Goal: Task Accomplishment & Management: Use online tool/utility

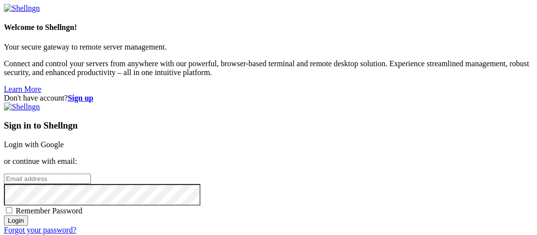
type input "root"
click at [64, 140] on link "Login with Google" at bounding box center [34, 144] width 60 height 8
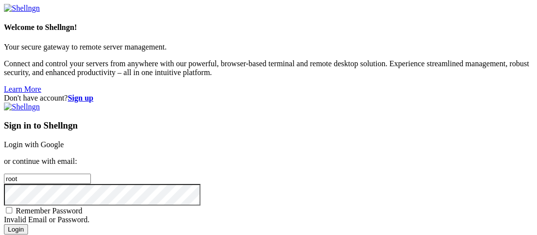
click at [307, 103] on div "Sign in to Shellngn Login with Google or continue with email: root Remember Pas…" at bounding box center [268, 173] width 529 height 141
click at [64, 140] on link "Login with Google" at bounding box center [34, 144] width 60 height 8
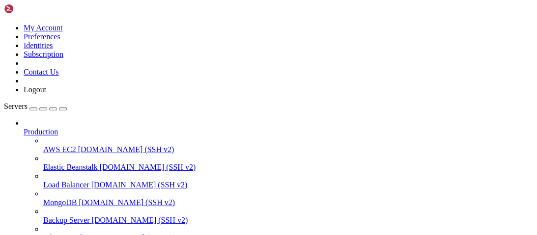
scroll to position [213, 0]
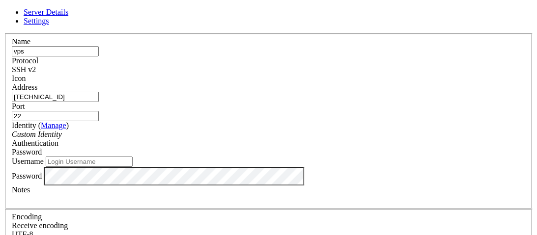
scroll to position [48, 0]
click at [233, 157] on div "Username" at bounding box center [268, 162] width 513 height 10
click at [133, 157] on input "Username" at bounding box center [89, 162] width 87 height 10
type input "root"
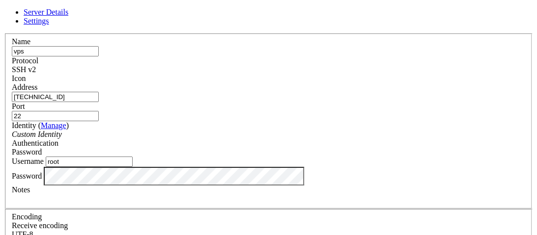
click at [99, 96] on input "[TECHNICAL_ID]" at bounding box center [55, 97] width 87 height 10
paste input "[TECHNICAL_ID]"
type input "[TECHNICAL_ID]"
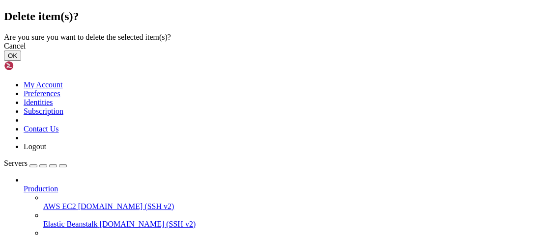
click at [21, 61] on button "OK" at bounding box center [12, 56] width 17 height 10
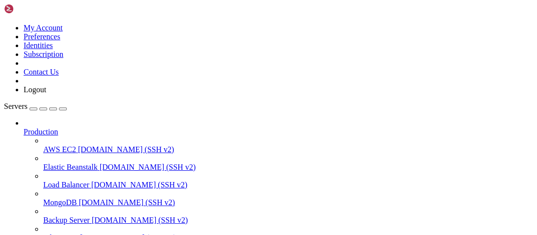
scroll to position [187, 0]
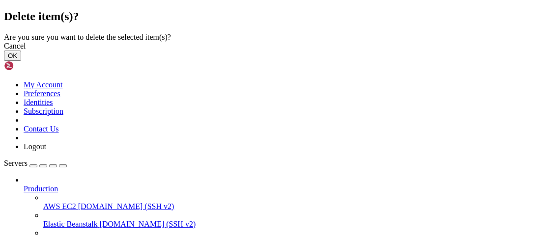
click at [21, 61] on button "OK" at bounding box center [12, 56] width 17 height 10
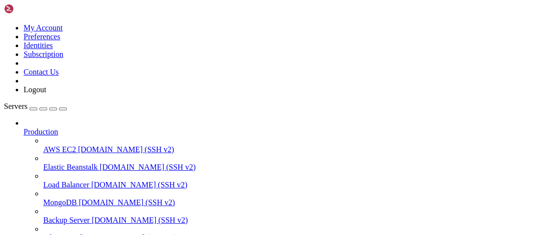
scroll to position [161, 0]
drag, startPoint x: 145, startPoint y: 620, endPoint x: 47, endPoint y: 537, distance: 128.6
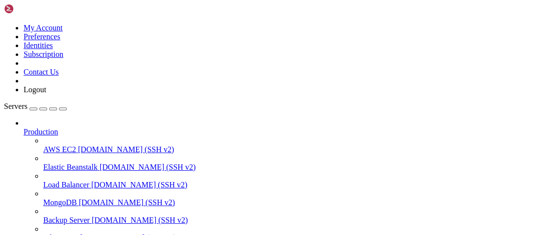
click html "Page up Access denied root@[TECHNICAL_ID]'s password: Page down Options 0/0"
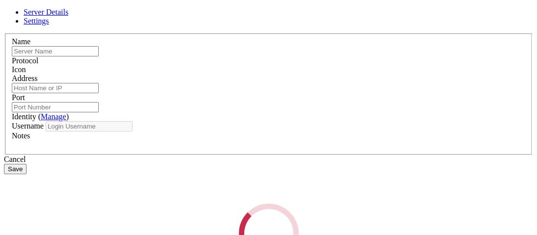
type input "vps"
type input "[TECHNICAL_ID]"
type input "22"
type input "root"
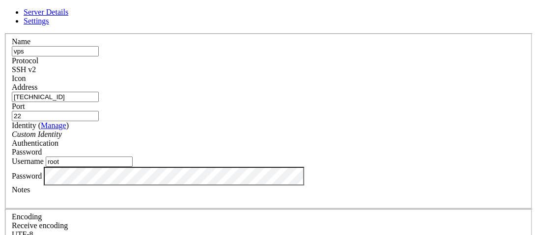
scroll to position [5, 0]
click at [336, 65] on div "SSH v2" at bounding box center [268, 69] width 513 height 9
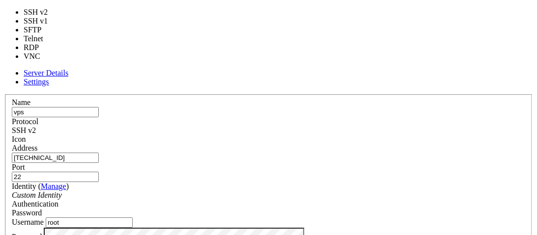
click at [337, 126] on div "SSH v2" at bounding box center [268, 130] width 513 height 9
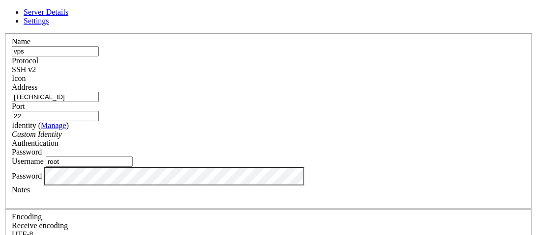
scroll to position [82, 0]
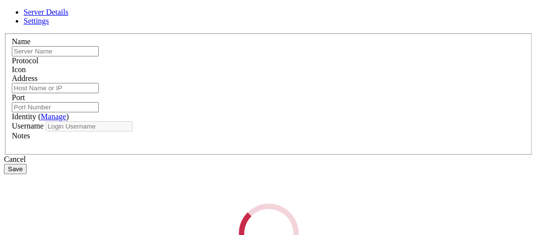
type input "vps"
type input "[TECHNICAL_ID]"
type input "22"
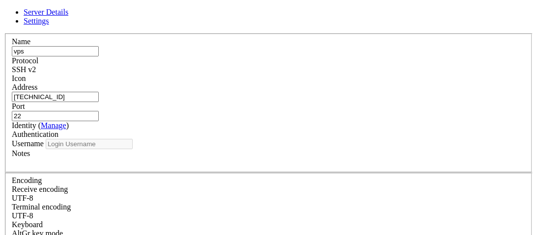
type input "root"
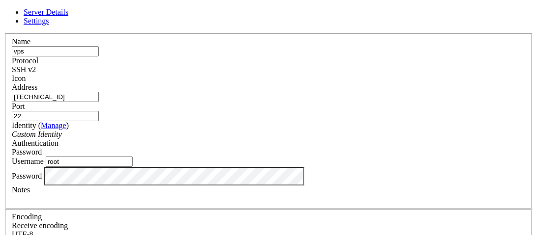
drag, startPoint x: 183, startPoint y: 167, endPoint x: 161, endPoint y: 166, distance: 22.6
click at [161, 166] on div "Username root" at bounding box center [268, 162] width 513 height 10
type input "9auth"
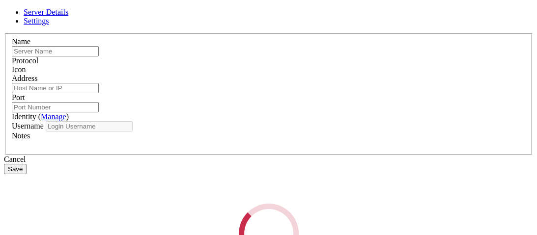
type input "vps"
type input "[TECHNICAL_ID]"
type input "22"
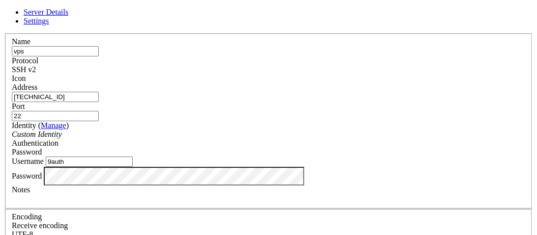
drag, startPoint x: 216, startPoint y: 70, endPoint x: 158, endPoint y: -17, distance: 104.7
drag, startPoint x: 177, startPoint y: 181, endPoint x: 123, endPoint y: 177, distance: 54.2
click at [123, 177] on div "Name vps Protocol SSH v2 Icon Address [TECHNICAL_ID] (" at bounding box center [268, 213] width 529 height 361
type input "root"
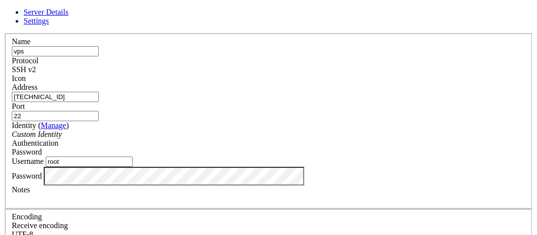
scroll to position [82, 0]
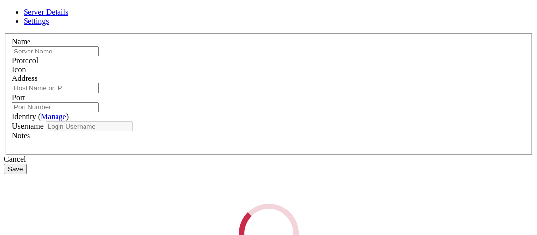
type input "vps"
type input "[TECHNICAL_ID]"
type input "22"
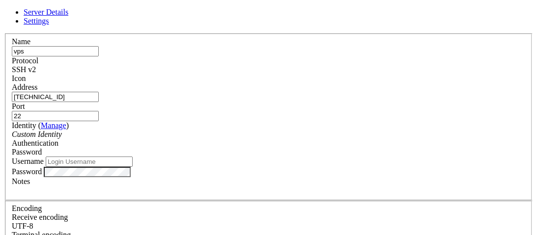
type input "root"
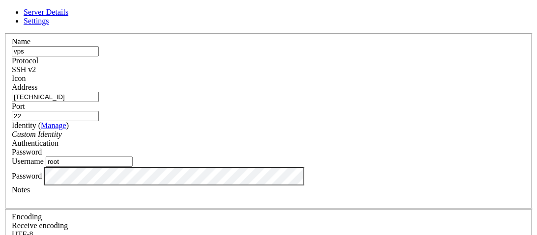
scroll to position [28, 0]
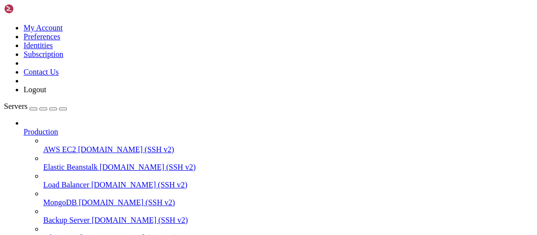
drag, startPoint x: 140, startPoint y: 654, endPoint x: 8, endPoint y: 589, distance: 147.1
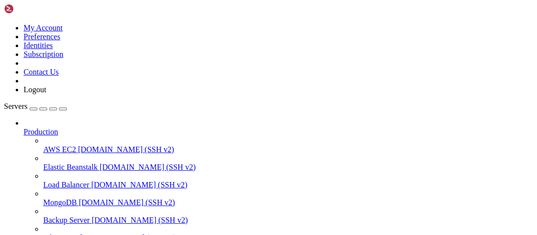
scroll to position [672, 0]
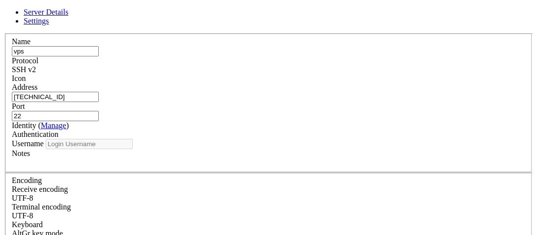
type input "root"
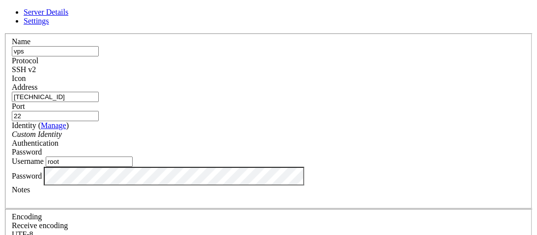
scroll to position [46, 0]
click at [87, 160] on div "Server Details Settings Name vps Protocol SSH v2 Icon" at bounding box center [268, 211] width 529 height 406
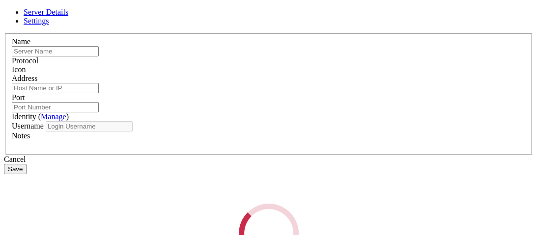
type input "vps"
type input "[TECHNICAL_ID]"
type input "22"
type input "root"
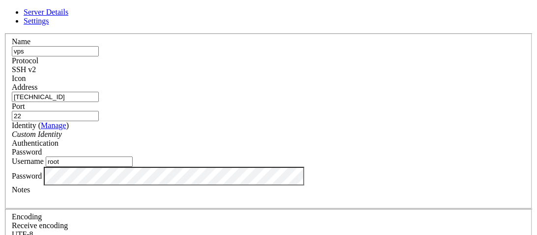
scroll to position [28, 0]
click at [211, 174] on div "Password" at bounding box center [268, 176] width 513 height 19
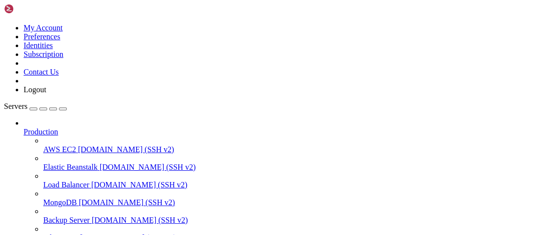
scroll to position [354, 0]
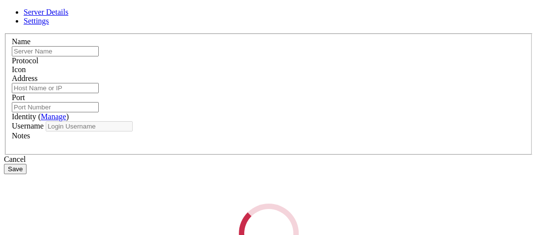
type input "vps"
type input "[TECHNICAL_ID]"
type input "22"
type input "root"
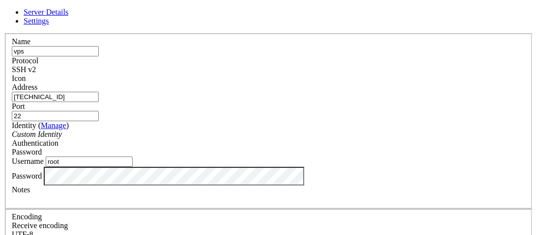
scroll to position [82, 0]
click at [68, 192] on div "Server Details Settings Name vps Protocol SSH v2 Icon" at bounding box center [268, 211] width 529 height 406
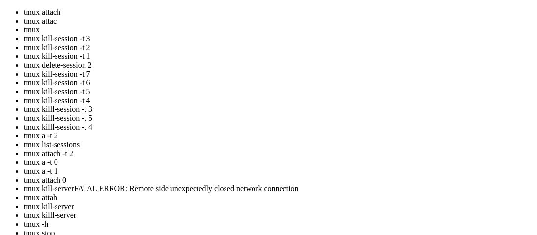
scroll to position [18, 0]
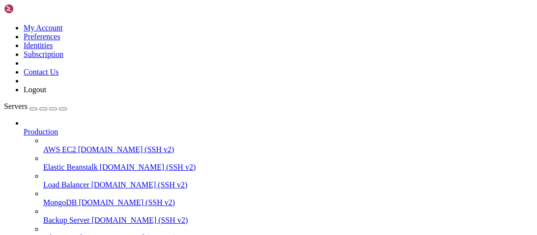
scroll to position [97, 0]
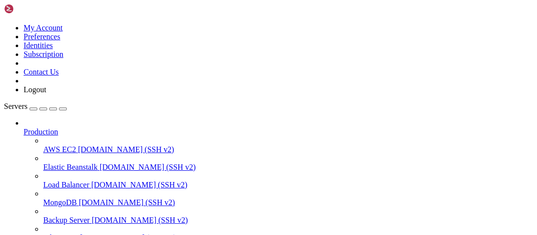
type input "/root/9auth"
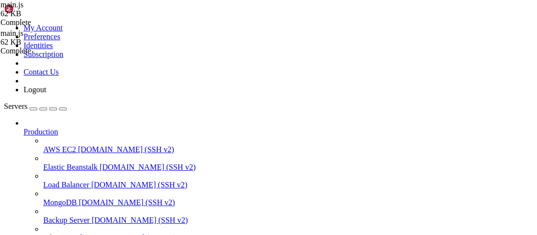
type input "3"
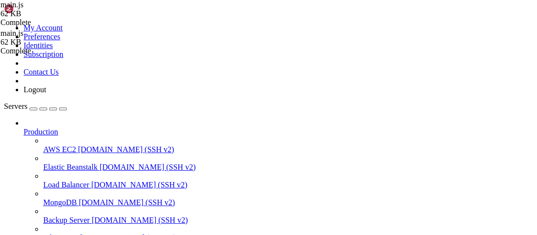
type input "803003"
type textarea "app.listen(3000, '0.0.0.0',() => console.log('Server running on https://9auth.x…"
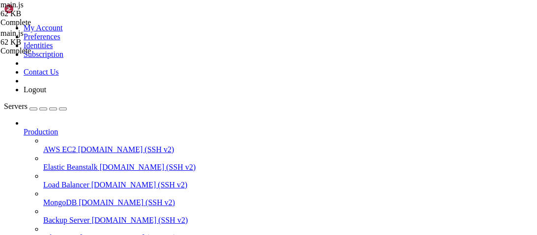
type input "/root/.cloudflared"
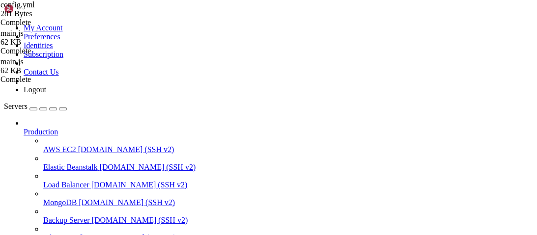
scroll to position [0, 8]
type textarea "service: http://localhost:3000"
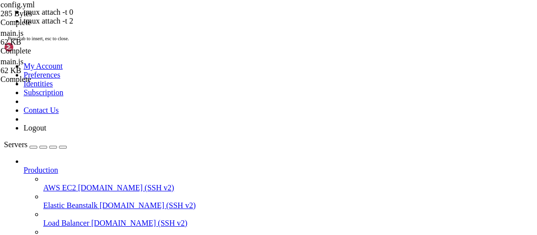
scroll to position [114, 0]
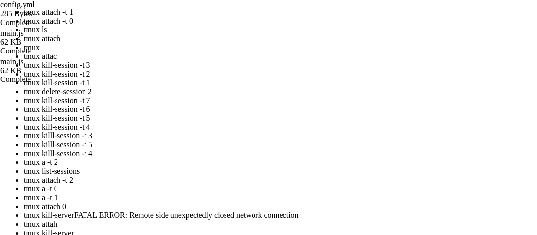
scroll to position [132, 0]
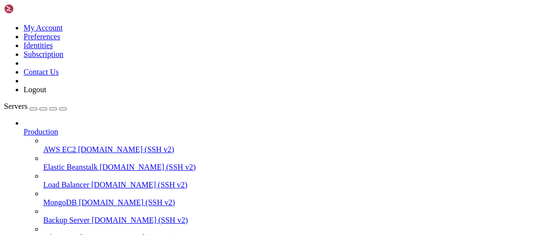
drag, startPoint x: 184, startPoint y: 142, endPoint x: 102, endPoint y: 124, distance: 83.9
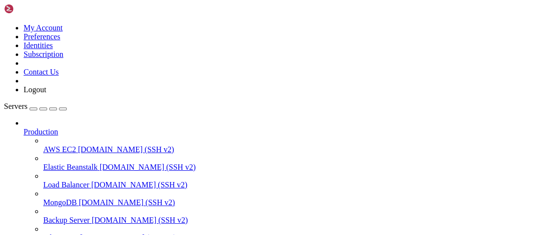
type input "/root/9auth"
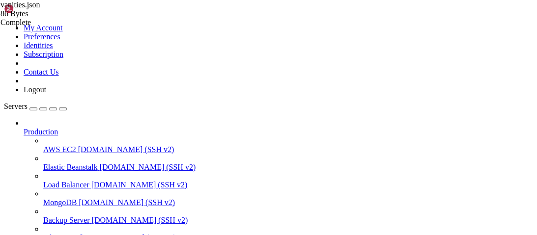
type textarea "const { Client, GatewayIntentBits, REST, Routes, PermissionsBitField, CommandIn…"
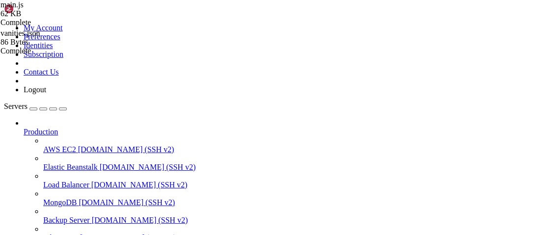
scroll to position [2554, 0]
type input "user-agent"
type textarea "const { name: browserName, version: browserVersion } = new UAParser((req.header…"
